Goal: Browse casually

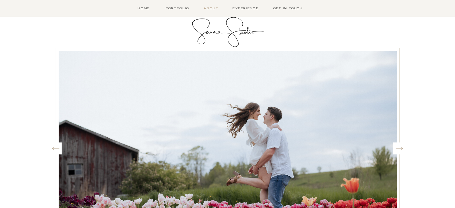
drag, startPoint x: 209, startPoint y: 7, endPoint x: 217, endPoint y: 8, distance: 8.2
click at [209, 7] on nav "About" at bounding box center [210, 8] width 17 height 5
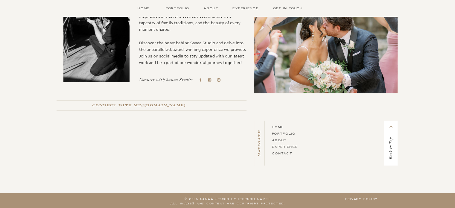
scroll to position [421, 0]
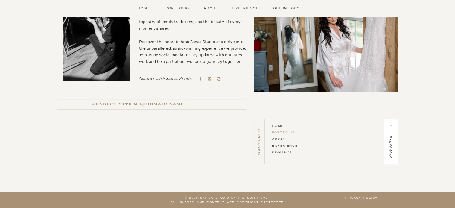
click at [283, 130] on link "Portfolio" at bounding box center [284, 132] width 24 height 4
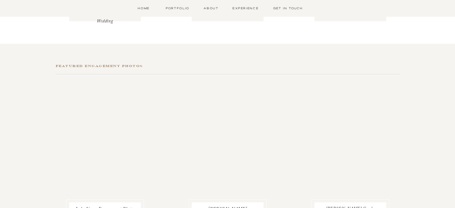
scroll to position [264, 0]
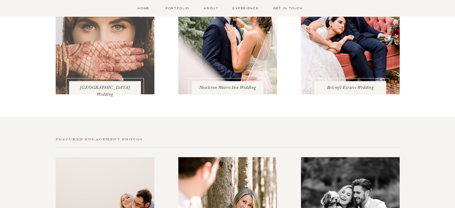
click at [107, 60] on div at bounding box center [105, 29] width 99 height 132
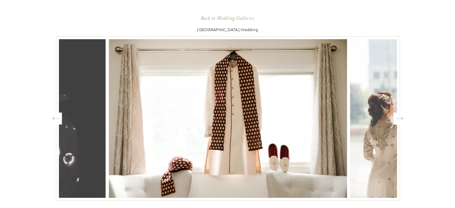
scroll to position [444, 0]
click at [402, 118] on icon "Created by potrace 1.15, written by Peter Selinger 2001-2017" at bounding box center [399, 118] width 7 height 9
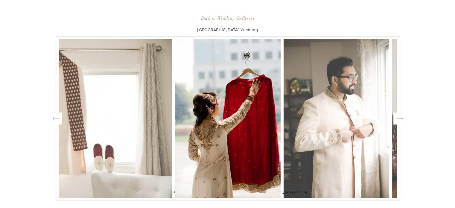
click at [402, 118] on icon "Created by potrace 1.15, written by Peter Selinger 2001-2017" at bounding box center [399, 118] width 7 height 9
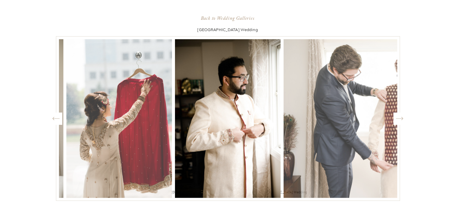
click at [402, 118] on icon "Created by potrace 1.15, written by Peter Selinger 2001-2017" at bounding box center [399, 118] width 7 height 9
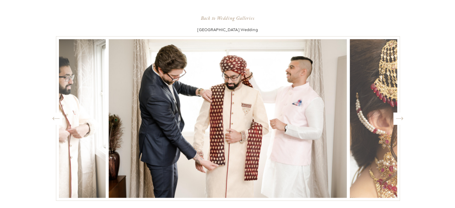
click at [402, 118] on icon "Created by potrace 1.15, written by Peter Selinger 2001-2017" at bounding box center [399, 118] width 7 height 9
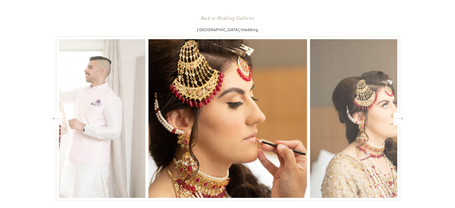
click at [402, 118] on icon "Created by potrace 1.15, written by Peter Selinger 2001-2017" at bounding box center [399, 118] width 7 height 9
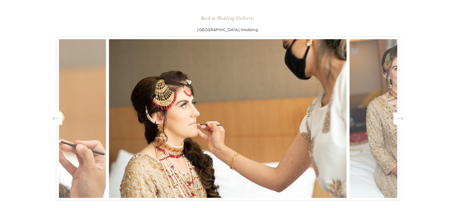
click at [402, 118] on icon "Created by potrace 1.15, written by Peter Selinger 2001-2017" at bounding box center [399, 118] width 7 height 9
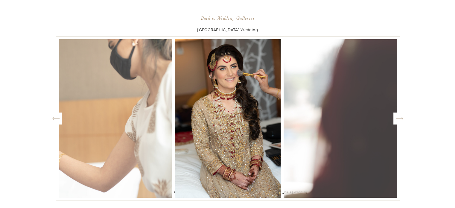
click at [402, 118] on icon "Created by potrace 1.15, written by Peter Selinger 2001-2017" at bounding box center [399, 118] width 7 height 9
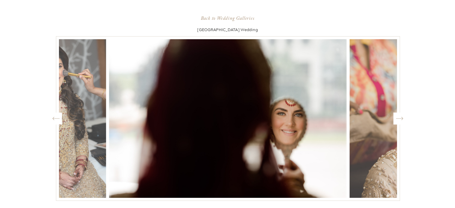
click at [402, 118] on icon "Created by potrace 1.15, written by Peter Selinger 2001-2017" at bounding box center [399, 118] width 7 height 9
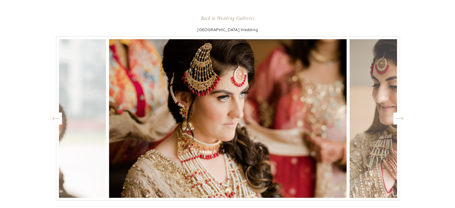
scroll to position [593, 0]
